Goal: Check status: Check status

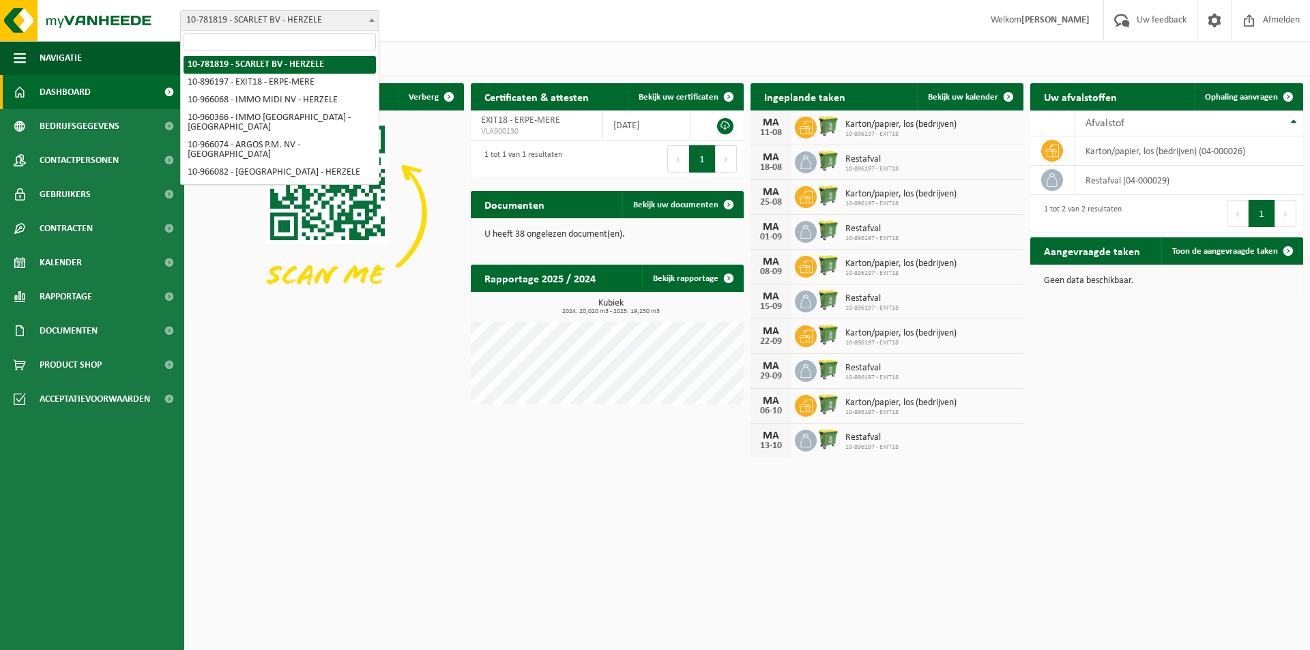
click at [374, 20] on b at bounding box center [371, 19] width 5 height 3
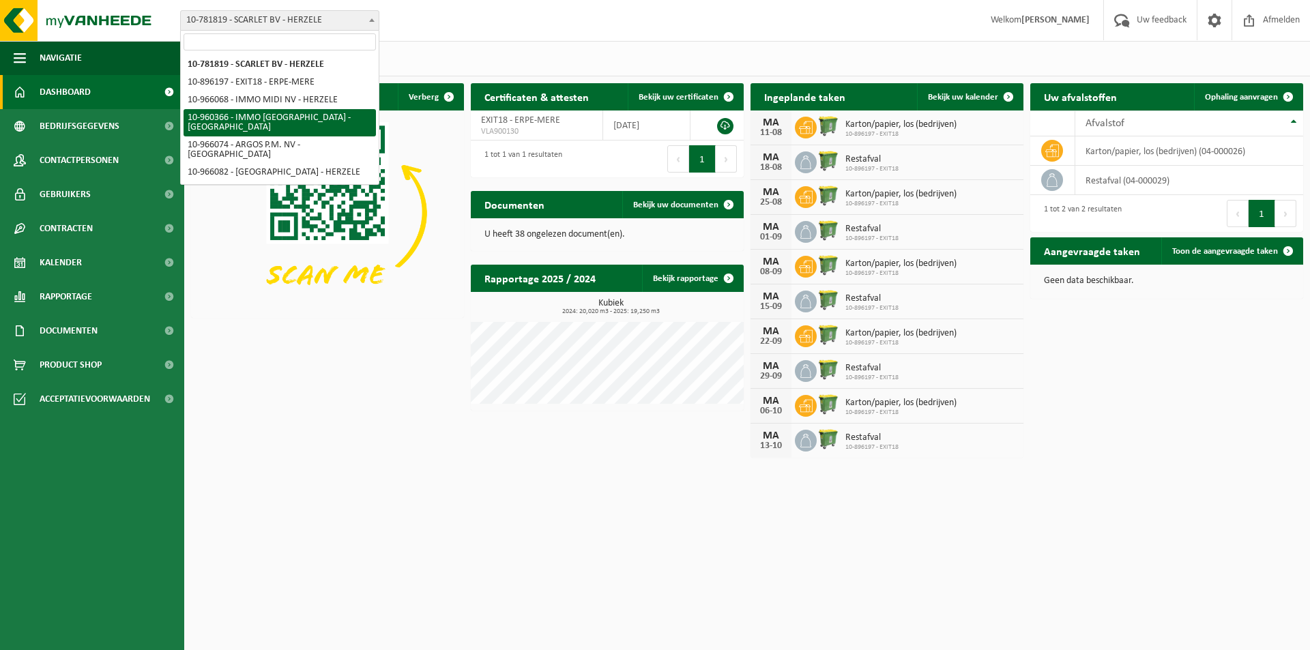
select select "149376"
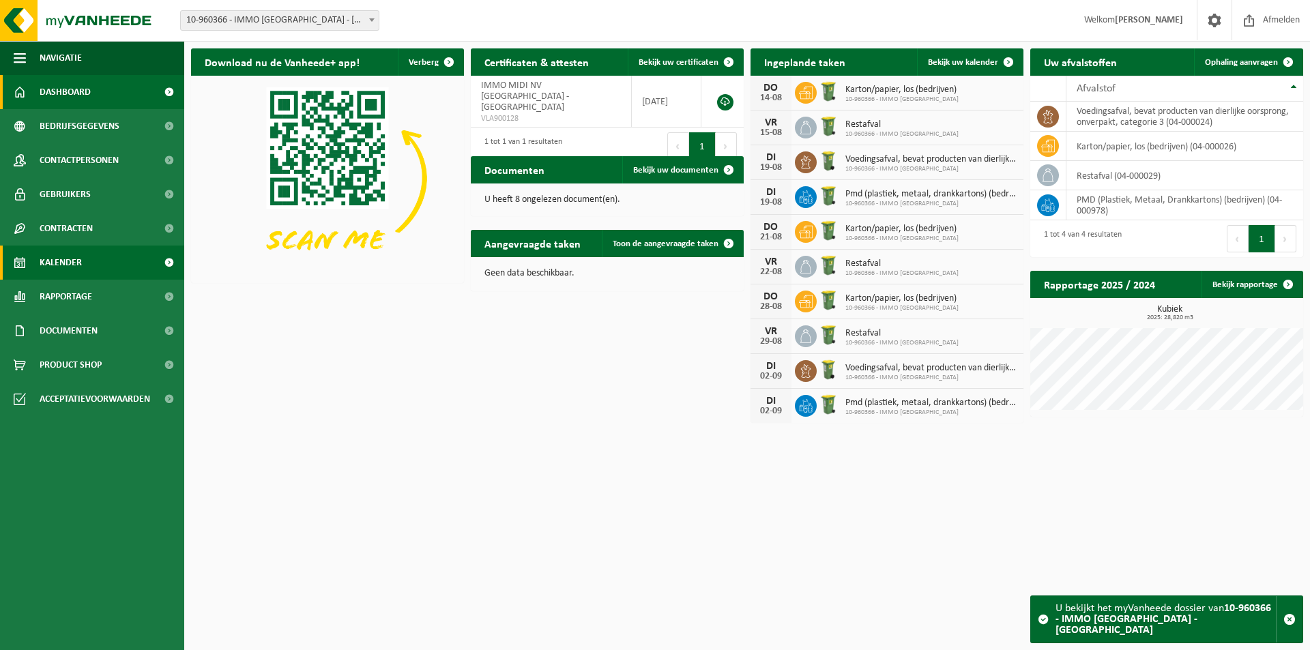
click at [70, 265] on span "Kalender" at bounding box center [61, 263] width 42 height 34
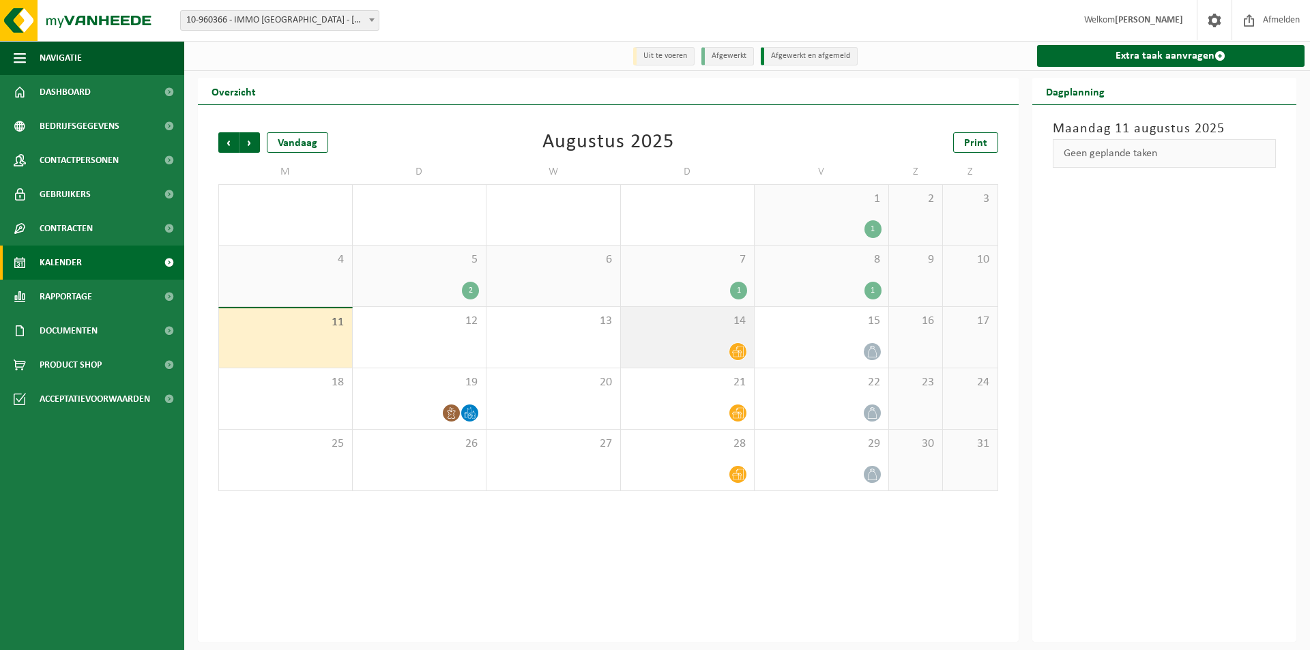
click at [705, 332] on div "14" at bounding box center [688, 337] width 134 height 61
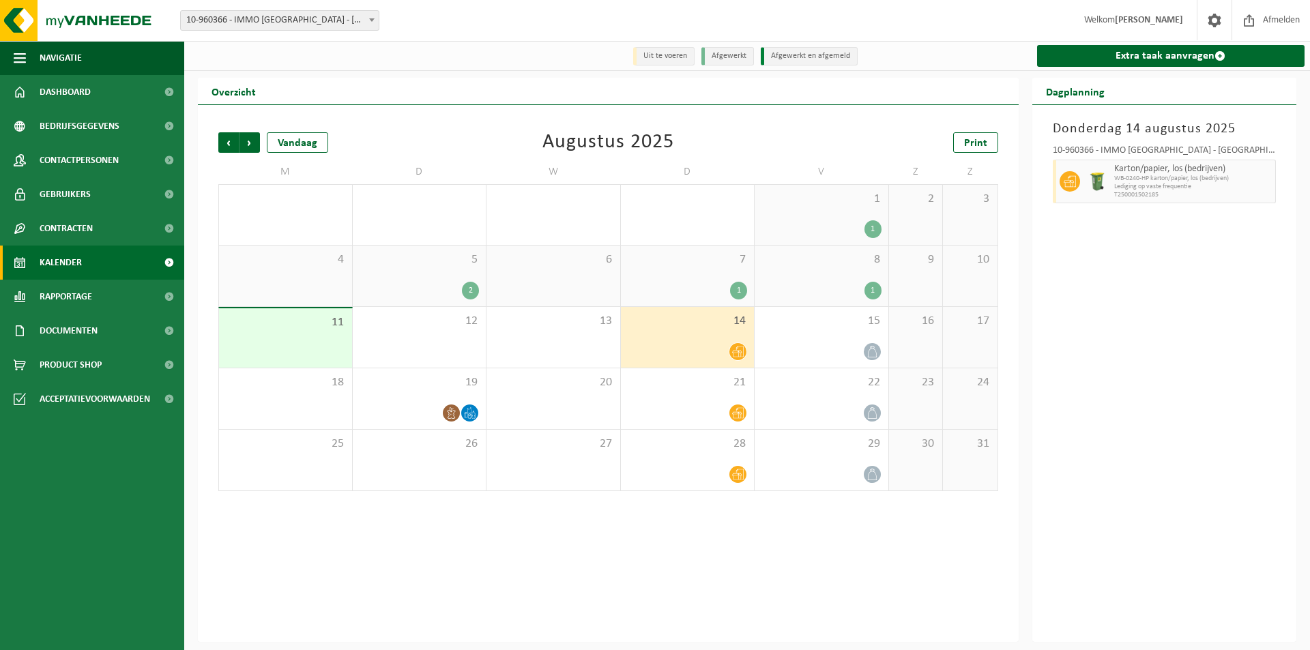
click at [419, 282] on div "5 2" at bounding box center [420, 276] width 134 height 61
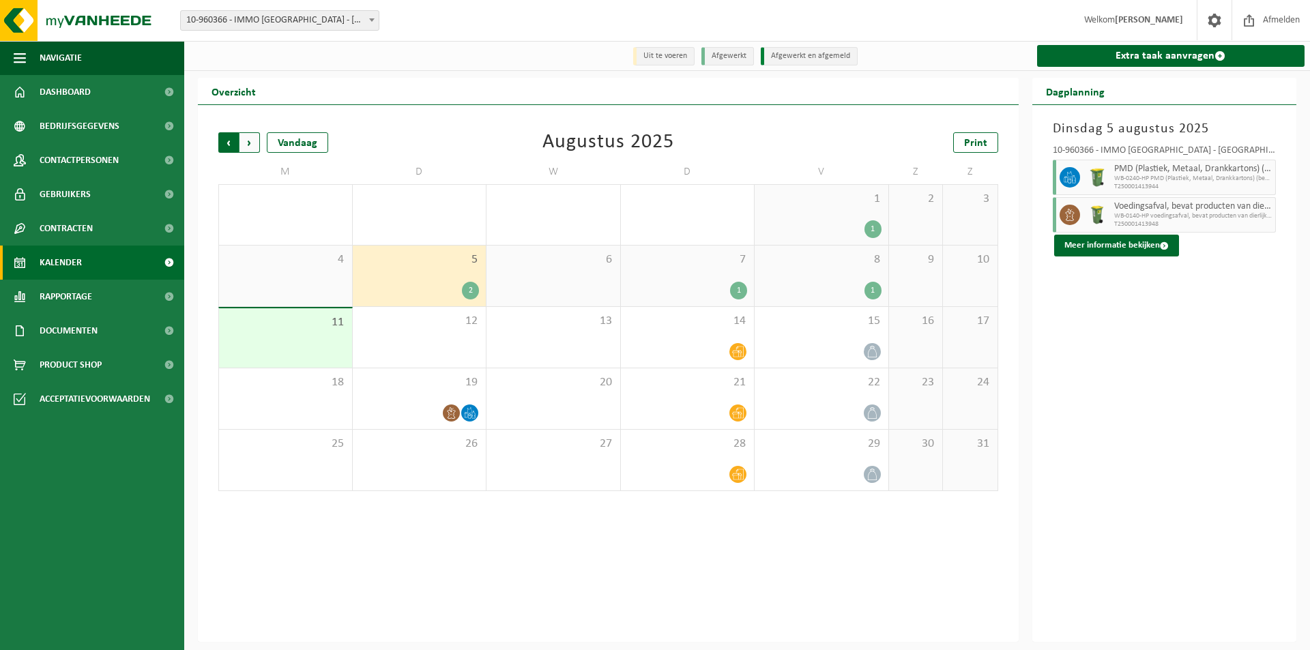
click at [246, 143] on span "Volgende" at bounding box center [249, 142] width 20 height 20
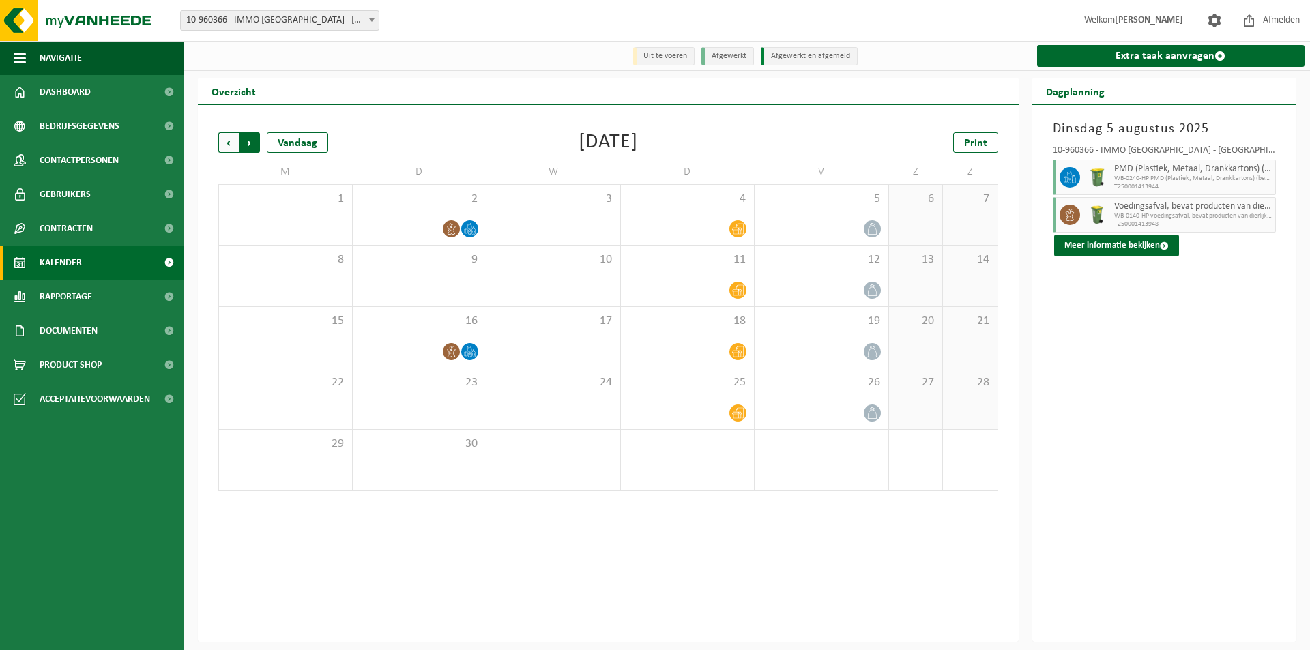
click at [225, 147] on span "Vorige" at bounding box center [228, 142] width 20 height 20
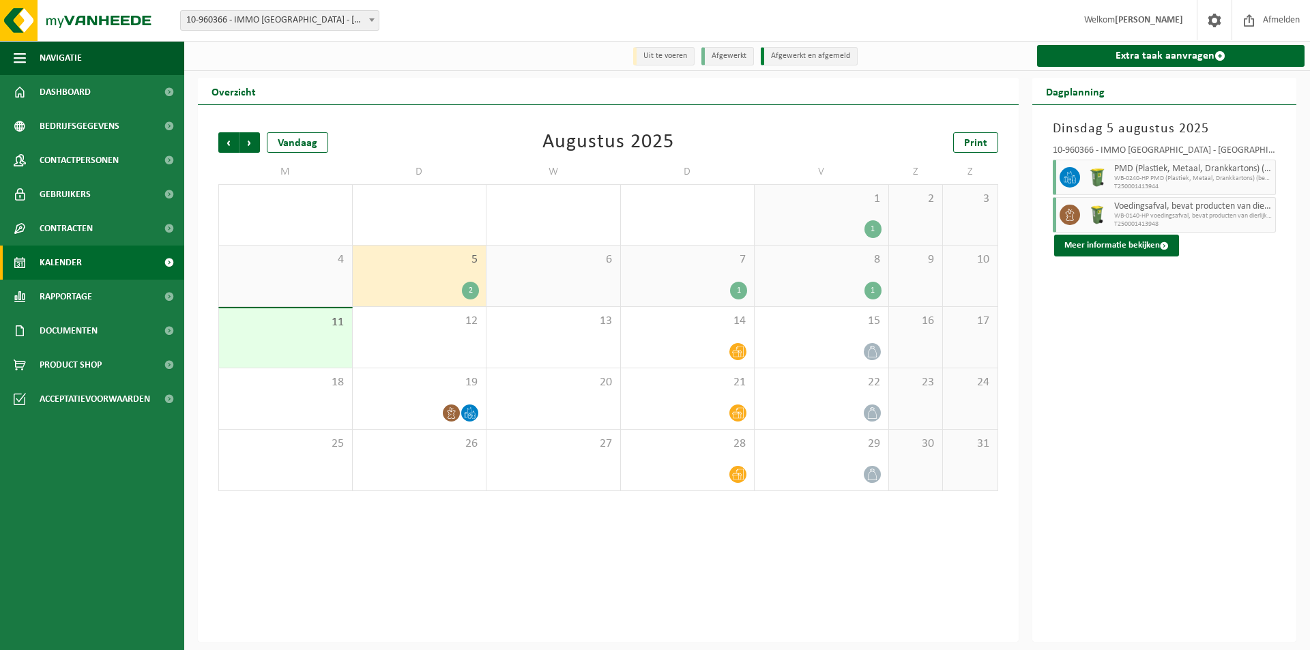
click at [267, 332] on div "11" at bounding box center [285, 337] width 133 height 59
